Goal: Task Accomplishment & Management: Manage account settings

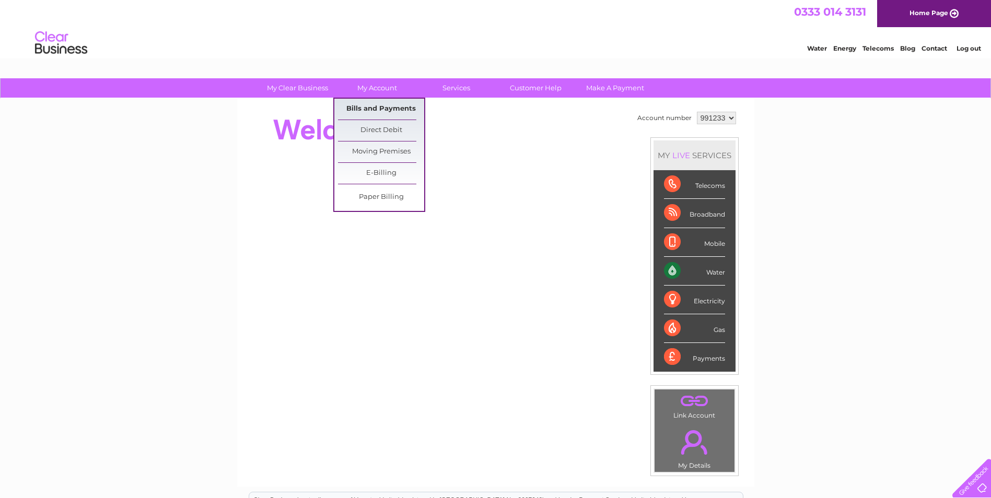
click at [381, 111] on link "Bills and Payments" at bounding box center [381, 109] width 86 height 21
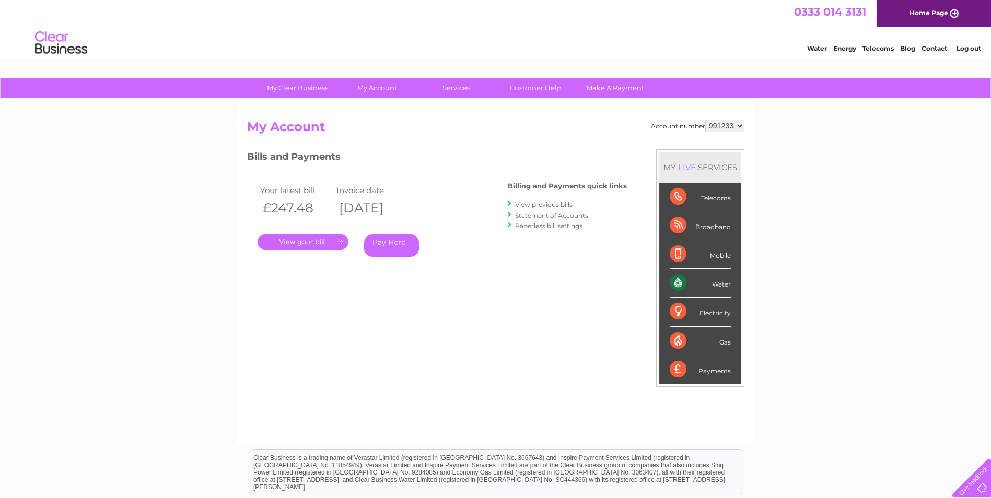
click at [539, 204] on link "View previous bills" at bounding box center [543, 205] width 57 height 8
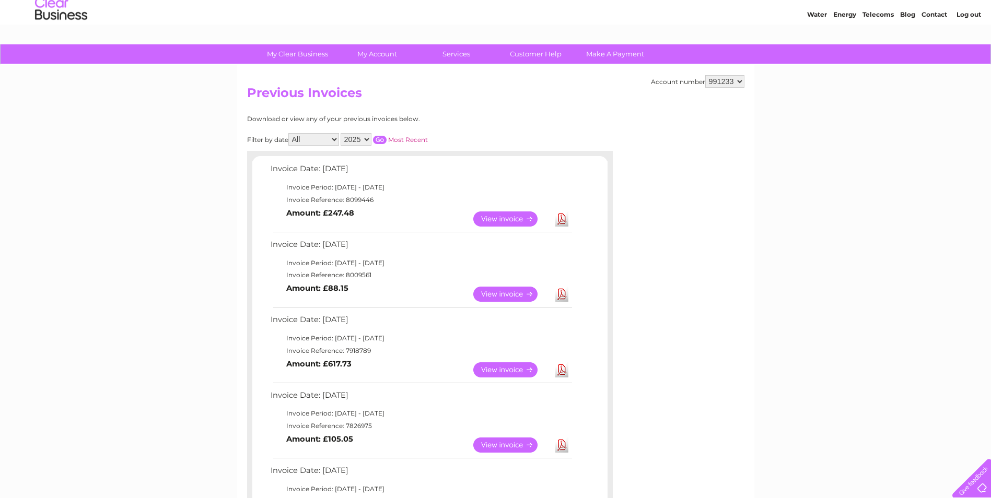
scroll to position [52, 0]
